Goal: Transaction & Acquisition: Purchase product/service

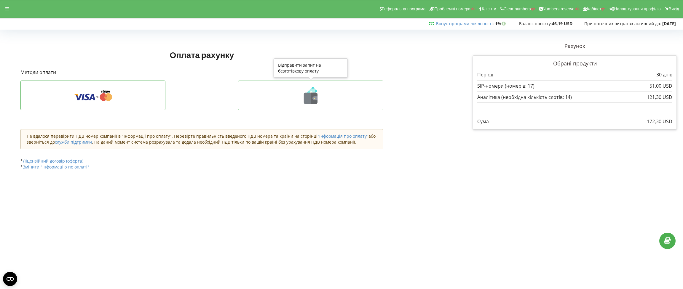
click at [314, 97] on icon at bounding box center [314, 98] width 5 height 4
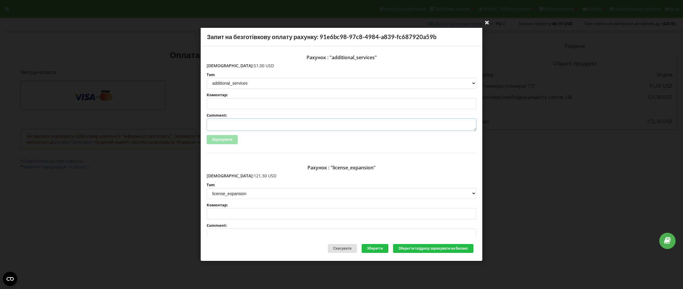
click at [227, 123] on textarea "Comment:" at bounding box center [342, 125] width 270 height 12
paste textarea "№678 от 10.09.2025"
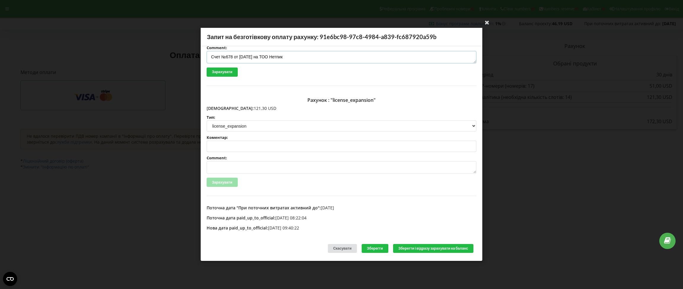
type textarea "Счет №678 от 10.09.2025 на ТОО Нетпик"
click at [232, 165] on textarea "Comment:" at bounding box center [342, 168] width 270 height 12
paste textarea "№678 от 10.09.2025"
type textarea "Счет №678 от 10.09.2025 на ТОО Нетпик"
click at [425, 247] on button "Зберегти і відразу зарахувати на баланс" at bounding box center [433, 248] width 80 height 9
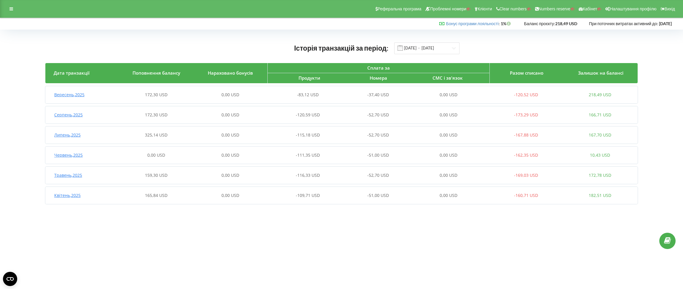
click at [81, 97] on span "Вересень , 2025" at bounding box center [69, 95] width 30 height 6
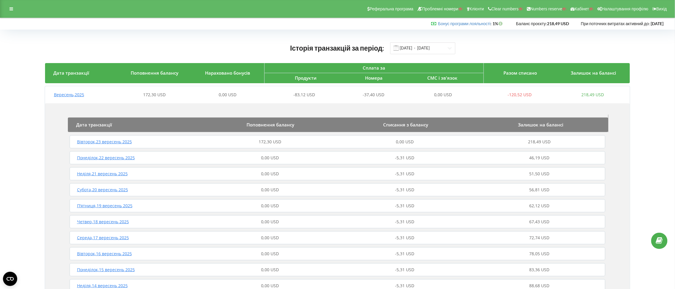
click at [124, 142] on span "Вівторок , 23 вересень 2025" at bounding box center [104, 142] width 55 height 6
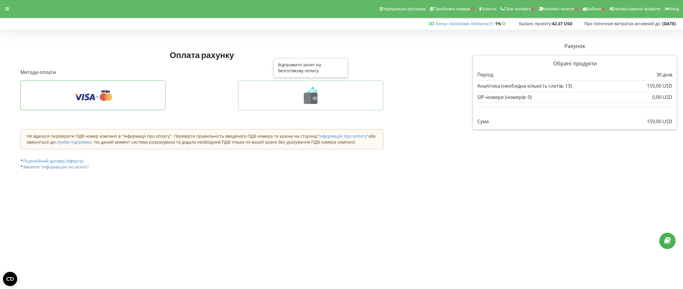
click at [307, 95] on icon at bounding box center [311, 98] width 14 height 11
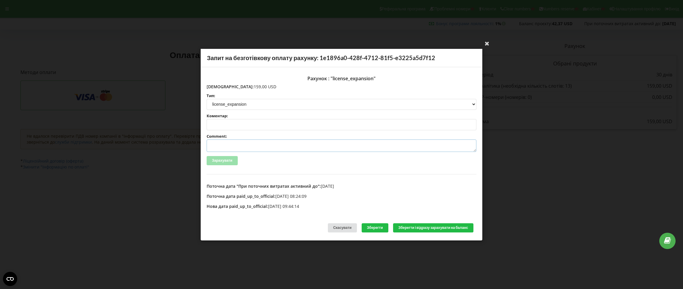
click at [220, 144] on textarea "Comment:" at bounding box center [342, 146] width 270 height 12
paste textarea "№679 от [DATE]"
type textarea "Счет №679 от [DATE] на ТОО Нетпик"
click at [443, 227] on button "Зберегти і відразу зарахувати на баланс" at bounding box center [433, 228] width 80 height 9
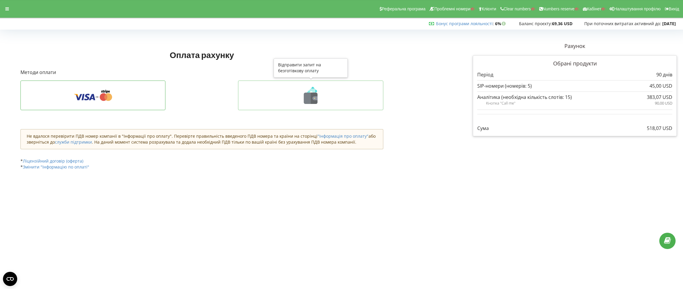
click at [309, 100] on icon at bounding box center [311, 98] width 14 height 11
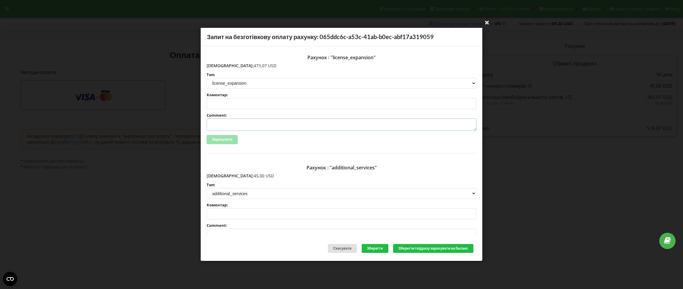
click at [223, 125] on textarea "Comment:" at bounding box center [342, 125] width 270 height 12
paste textarea "№700 от 17.09.2025"
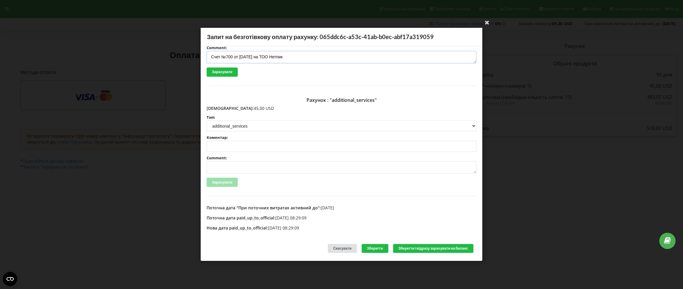
type textarea "Счет №700 от 17.09.2025 на ТОО Нетпик"
click at [231, 164] on textarea "Comment:" at bounding box center [342, 168] width 270 height 12
paste textarea "№700 от 17.09.2025"
type textarea "Счет №700 от 17.09.2025 на ТОО Нетпик"
click at [437, 251] on button "Зберегти і відразу зарахувати на баланс" at bounding box center [433, 248] width 80 height 9
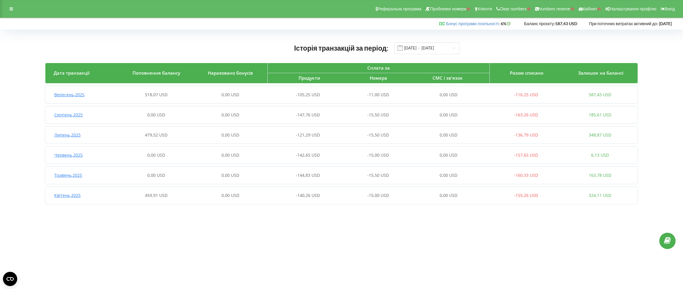
click at [68, 92] on span "Вересень , 2025" at bounding box center [69, 95] width 30 height 6
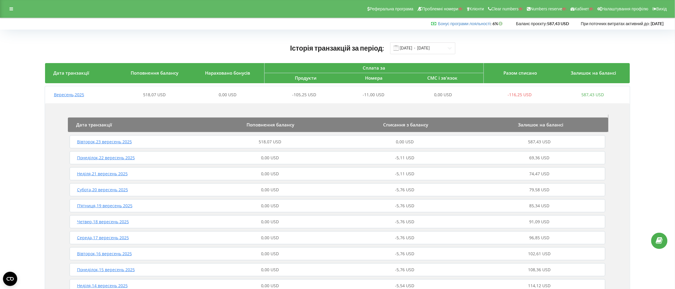
click at [112, 141] on span "Вівторок , 23 вересень 2025" at bounding box center [104, 142] width 55 height 6
